Goal: Transaction & Acquisition: Download file/media

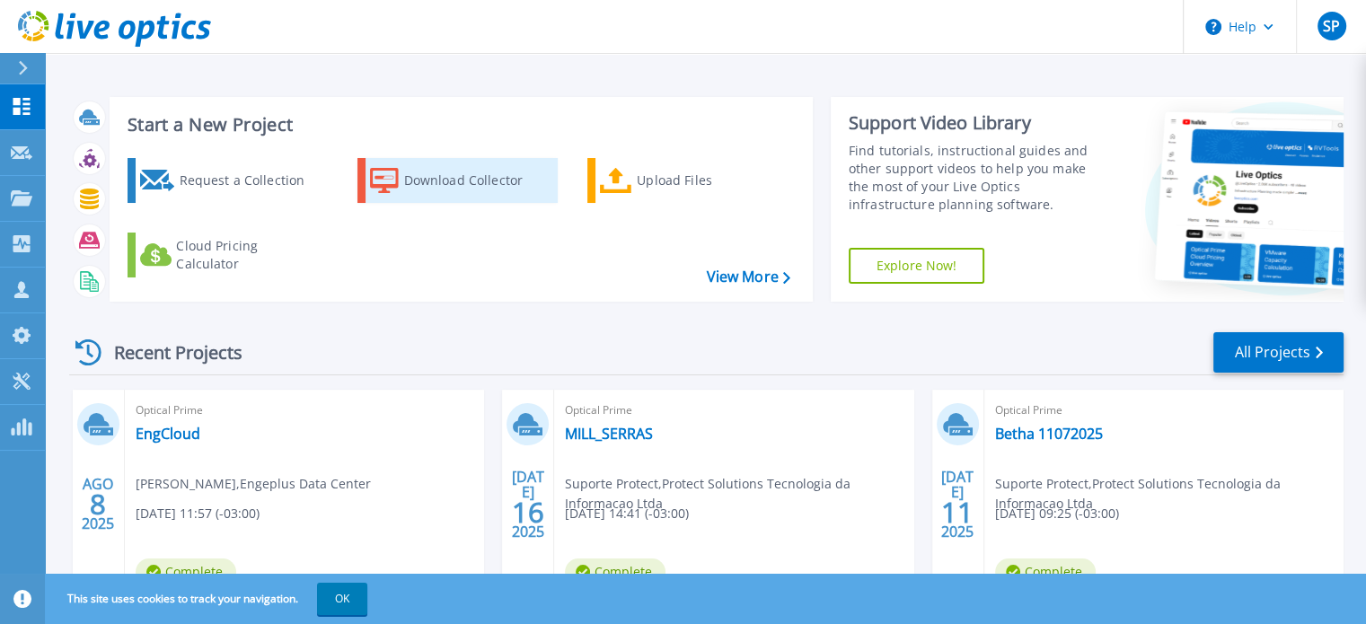
click at [416, 164] on div "Download Collector" at bounding box center [476, 181] width 144 height 36
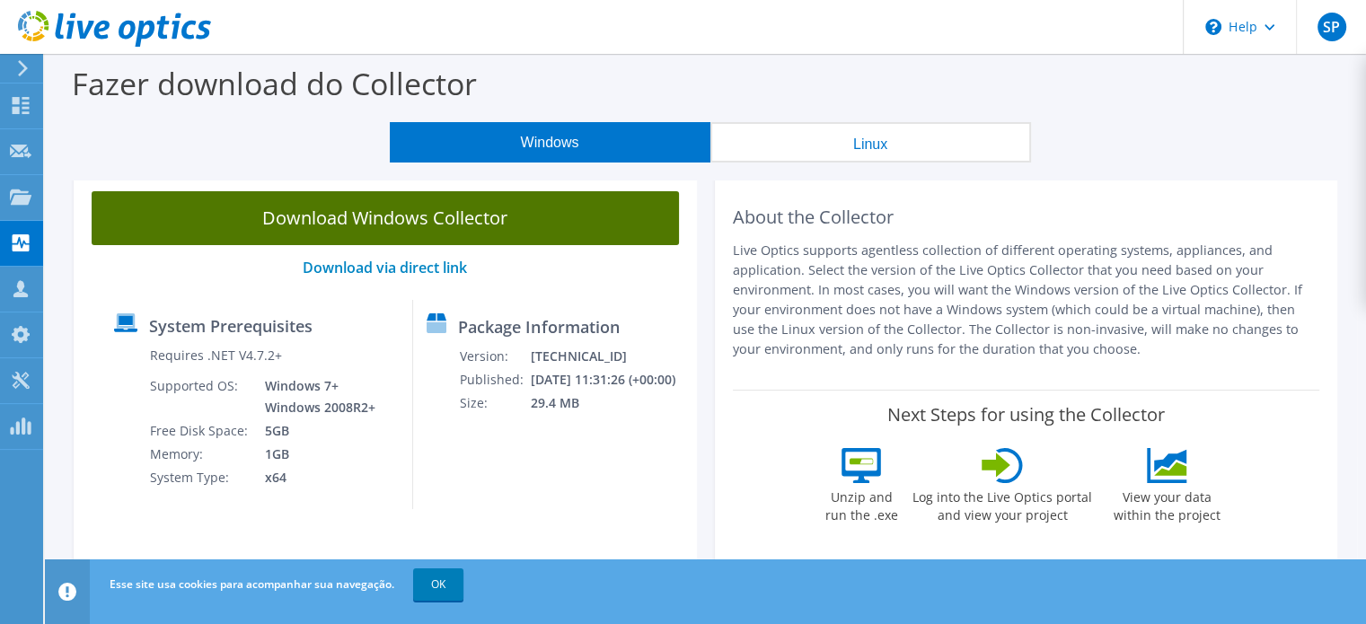
click at [417, 204] on link "Download Windows Collector" at bounding box center [385, 218] width 587 height 54
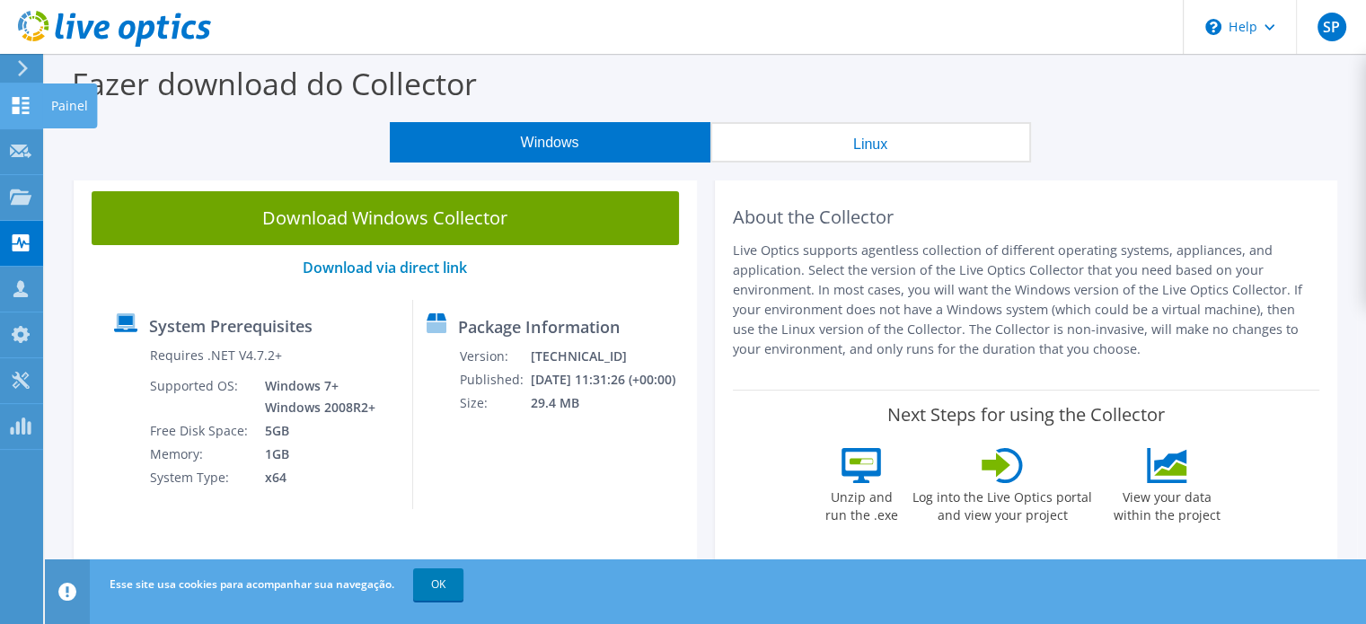
click at [22, 105] on icon at bounding box center [21, 105] width 22 height 17
